Goal: Task Accomplishment & Management: Use online tool/utility

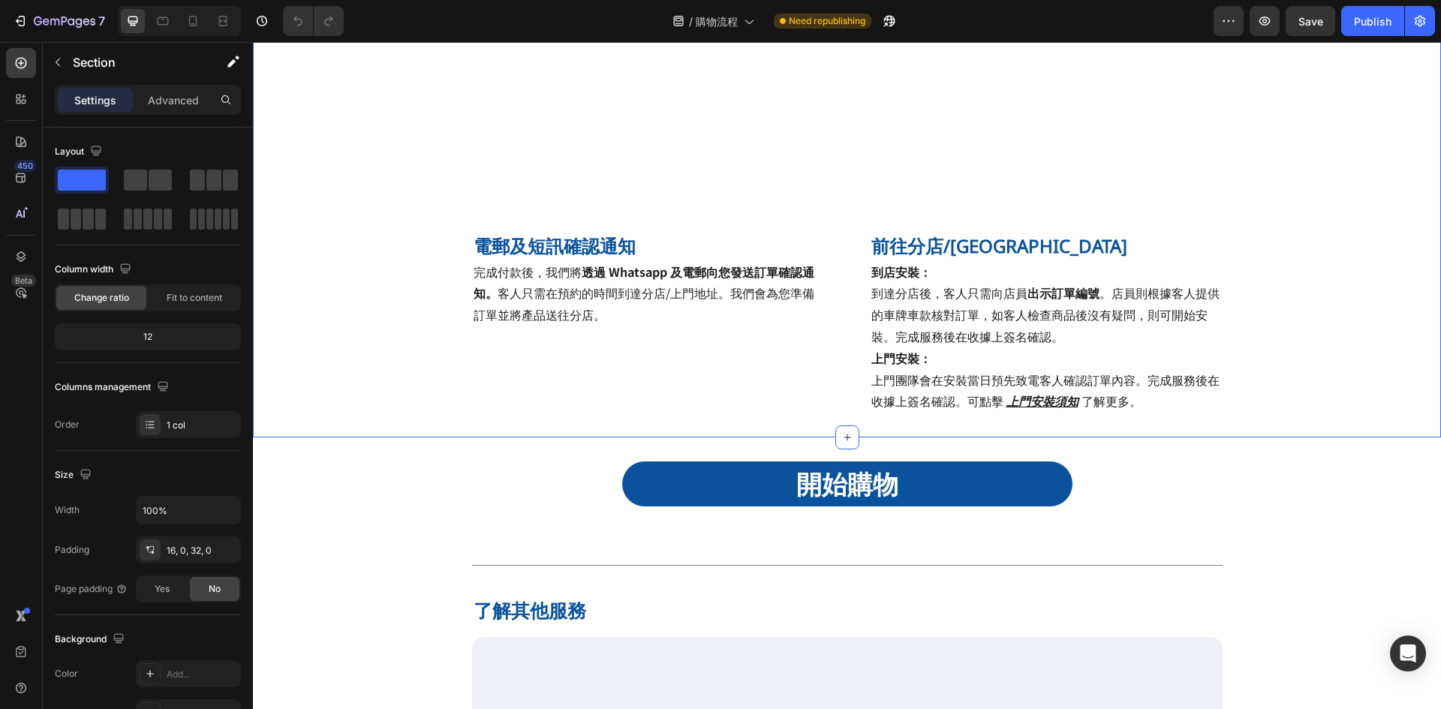
scroll to position [1576, 0]
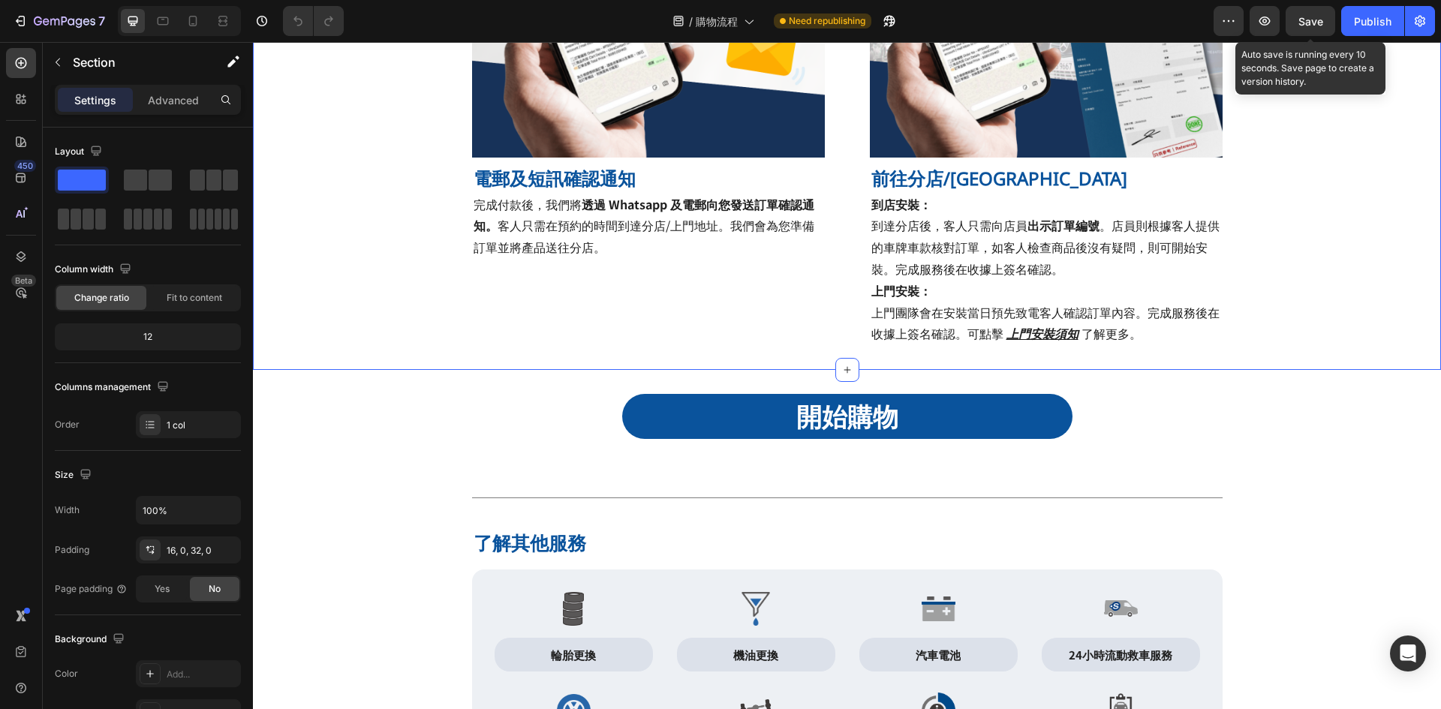
click at [1319, 15] on span "Save" at bounding box center [1310, 21] width 25 height 13
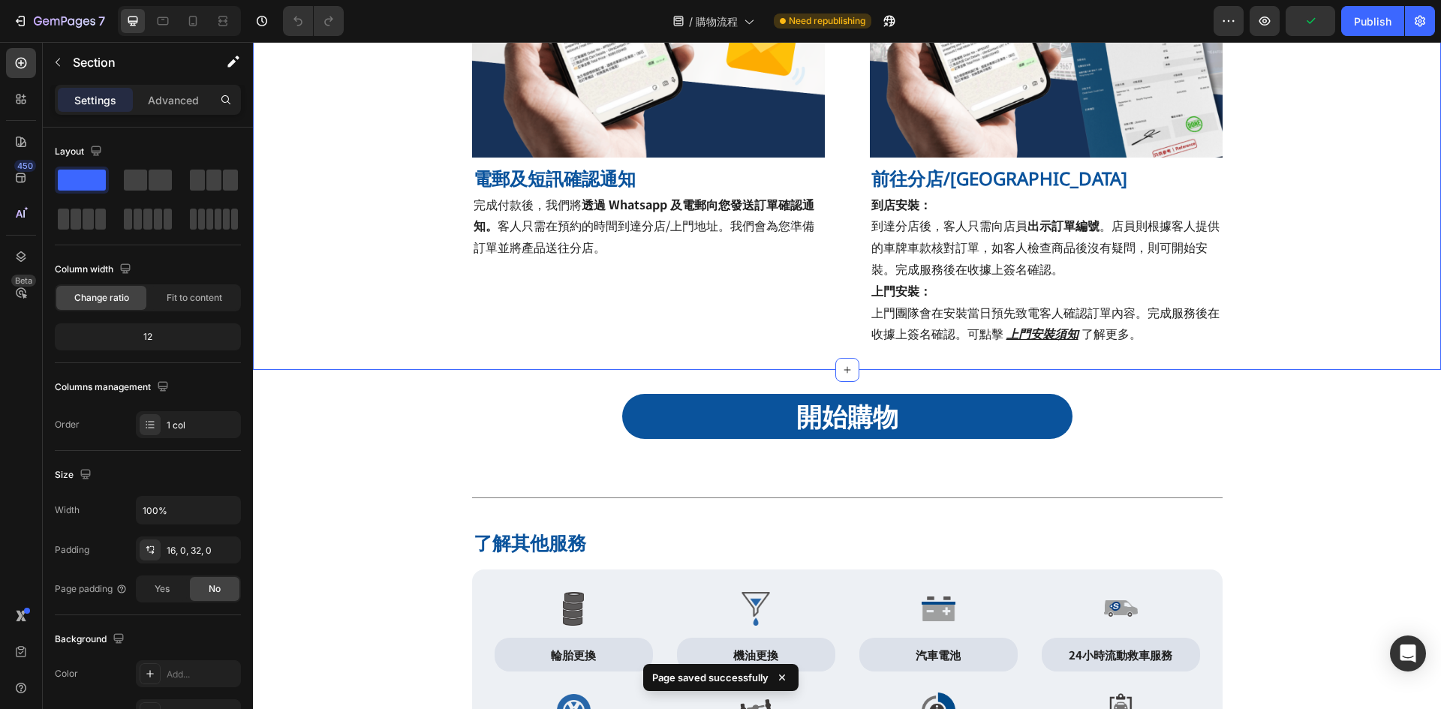
click at [1367, 19] on div "Publish" at bounding box center [1373, 22] width 38 height 16
